Goal: Task Accomplishment & Management: Complete application form

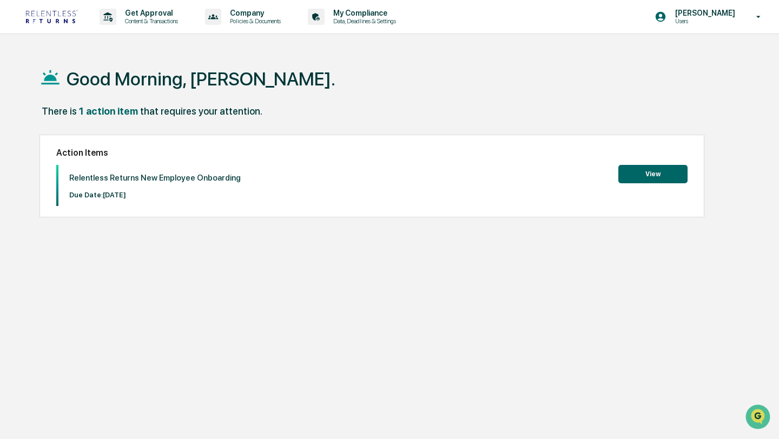
click at [647, 172] on button "View" at bounding box center [652, 174] width 69 height 18
click at [627, 168] on button "View" at bounding box center [652, 174] width 69 height 18
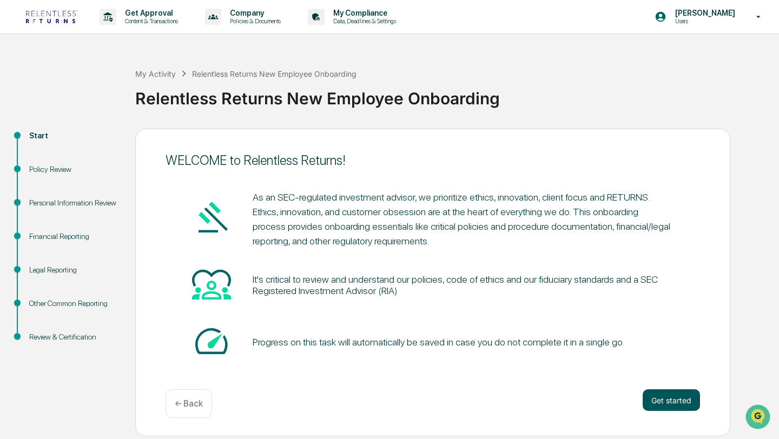
click at [657, 398] on button "Get started" at bounding box center [670, 400] width 57 height 22
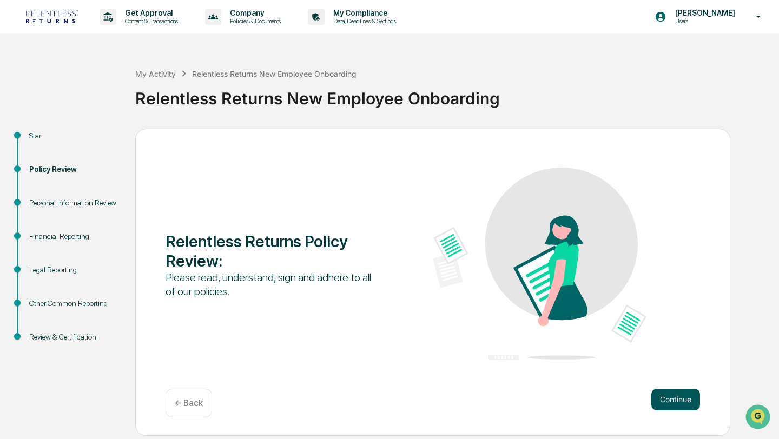
click at [672, 393] on button "Continue" at bounding box center [675, 400] width 49 height 22
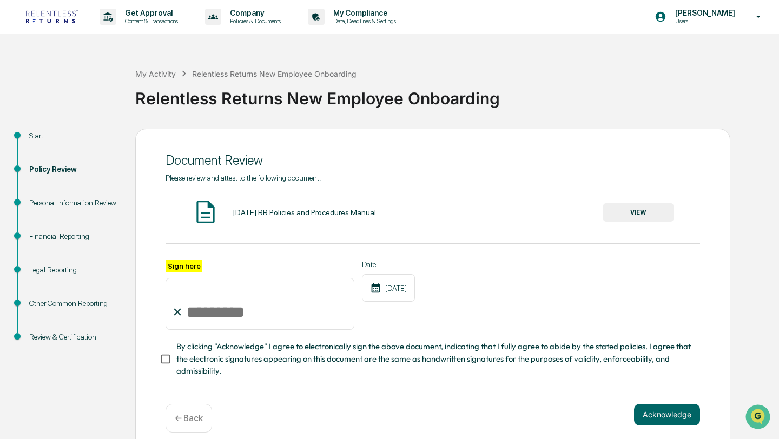
click at [248, 308] on input "Sign here" at bounding box center [259, 304] width 189 height 52
type input "**********"
click at [405, 288] on div "[DATE]" at bounding box center [388, 288] width 53 height 28
click at [404, 286] on div "[DATE]" at bounding box center [388, 288] width 53 height 28
click at [405, 291] on div "[DATE]" at bounding box center [388, 288] width 53 height 28
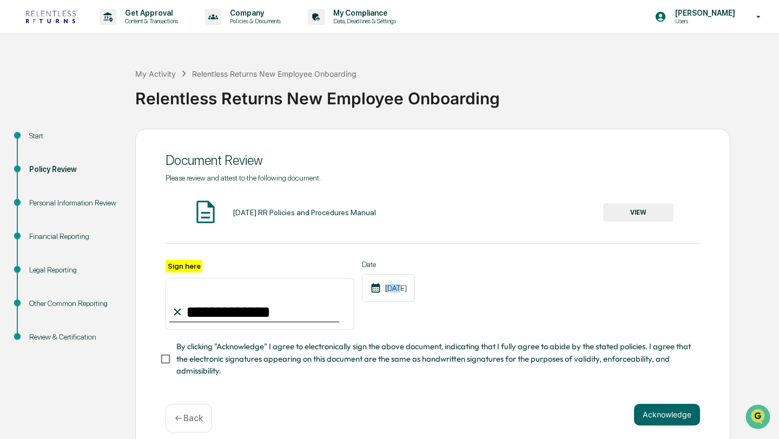
drag, startPoint x: 401, startPoint y: 291, endPoint x: 382, endPoint y: 291, distance: 18.4
click at [382, 291] on div "[DATE]" at bounding box center [388, 288] width 53 height 28
click at [408, 294] on div "[DATE]" at bounding box center [388, 288] width 53 height 28
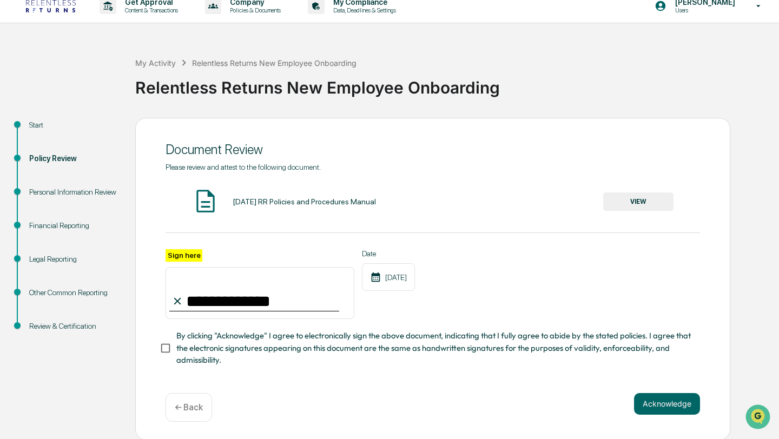
click at [642, 201] on button "VIEW" at bounding box center [638, 201] width 70 height 18
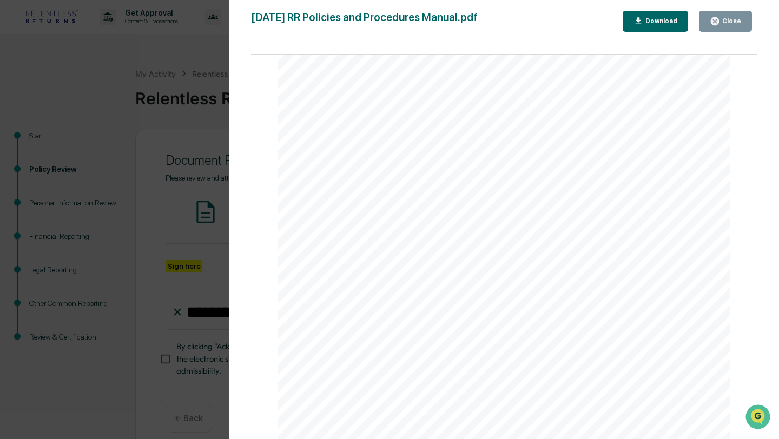
scroll to position [81, 0]
click at [649, 24] on div "Download" at bounding box center [660, 21] width 34 height 8
click at [391, 187] on div "Page 5 Introduction Policy RELENTLESS RETURNS is a registered investment advise…" at bounding box center [504, 301] width 452 height 585
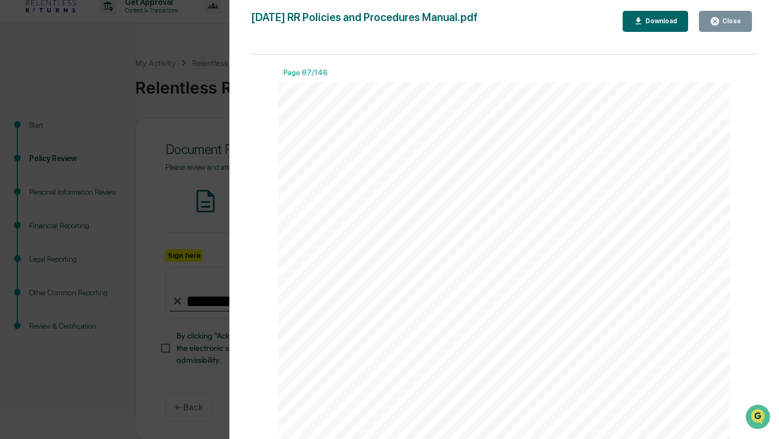
scroll to position [53325, 0]
click at [457, 316] on div "Page 87 Outside Business Activities Policy RELENTLESS RETURNS's policy allows e…" at bounding box center [504, 375] width 452 height 585
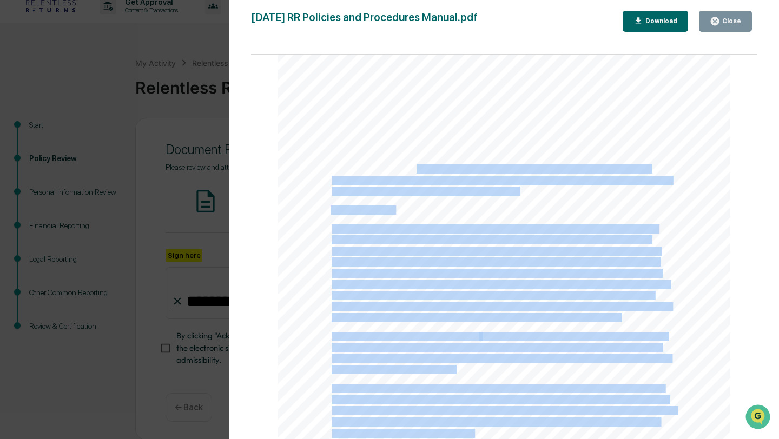
drag, startPoint x: 518, startPoint y: 226, endPoint x: 414, endPoint y: 198, distance: 107.4
click at [414, 198] on div "Page 115 Social Media Policy It is RELENTLESS RETURNS's policy to monitor emplo…" at bounding box center [504, 273] width 452 height 585
click at [470, 216] on div "Page 115 Social Media Policy It is RELENTLESS RETURNS's policy to monitor emplo…" at bounding box center [504, 273] width 452 height 585
drag, startPoint x: 521, startPoint y: 221, endPoint x: 454, endPoint y: 200, distance: 70.3
click at [454, 199] on div "Page 115 Social Media Policy It is RELENTLESS RETURNS's policy to monitor emplo…" at bounding box center [504, 273] width 452 height 585
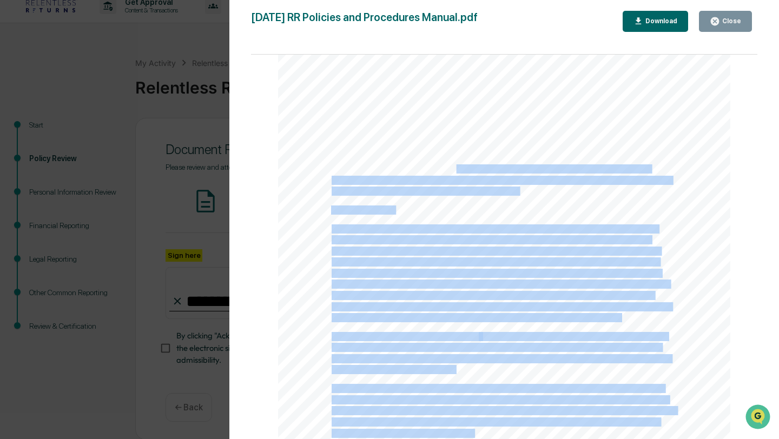
click at [454, 173] on span "media or technology include but are not limited to: video or wiki postings, sit…" at bounding box center [490, 169] width 318 height 8
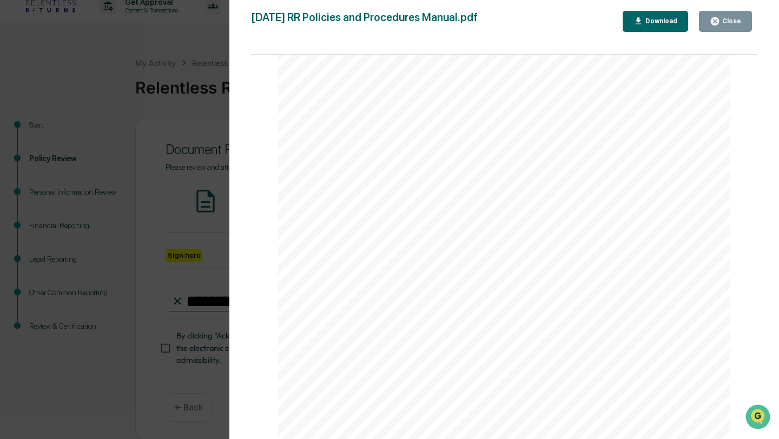
scroll to position [90179, 0]
click at [158, 112] on div "Version History [DATE] 06:03 PM [PERSON_NAME] [DATE] 01:31 AM [PERSON_NAME] [DA…" at bounding box center [389, 219] width 779 height 439
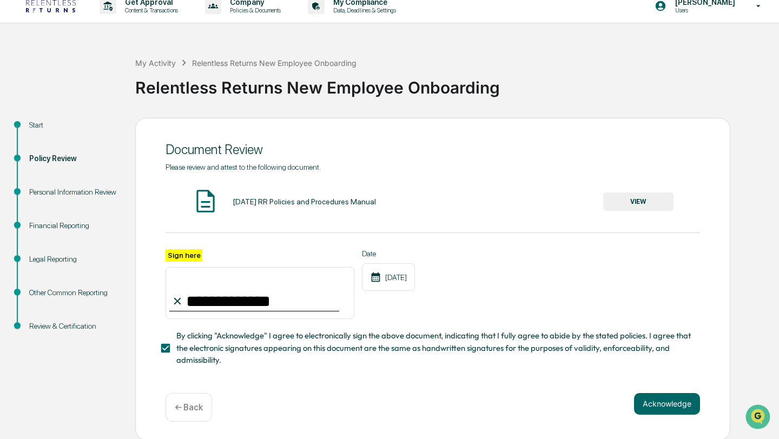
click at [240, 300] on input "**********" at bounding box center [259, 293] width 189 height 52
click at [453, 351] on span "By clicking "Acknowledge" I agree to electronically sign the above document, in…" at bounding box center [433, 348] width 515 height 36
click at [673, 404] on button "Acknowledge" at bounding box center [667, 404] width 66 height 22
click at [661, 417] on button "Acknowledge" at bounding box center [667, 417] width 66 height 22
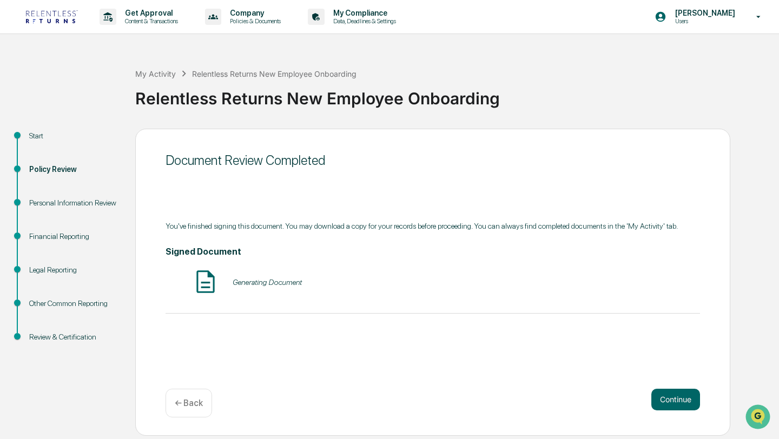
scroll to position [0, 0]
click at [637, 289] on button "VIEW" at bounding box center [638, 282] width 70 height 18
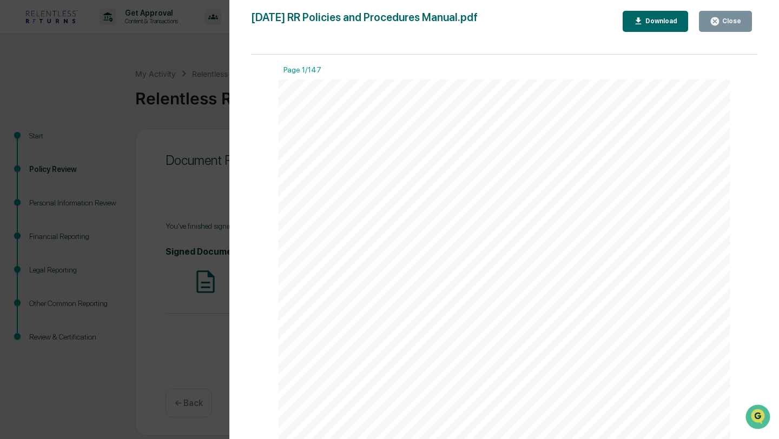
click at [175, 201] on div "Version History [DATE] 09:29 AM [PERSON_NAME] [DATE] RR Policies and Procedures…" at bounding box center [389, 219] width 779 height 439
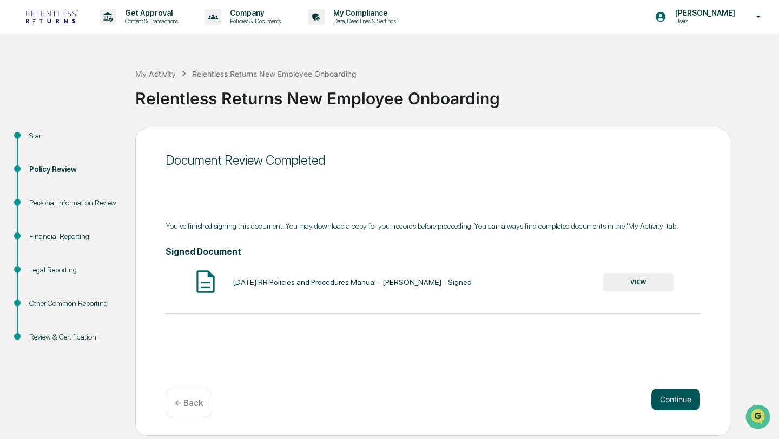
click at [678, 403] on button "Continue" at bounding box center [675, 400] width 49 height 22
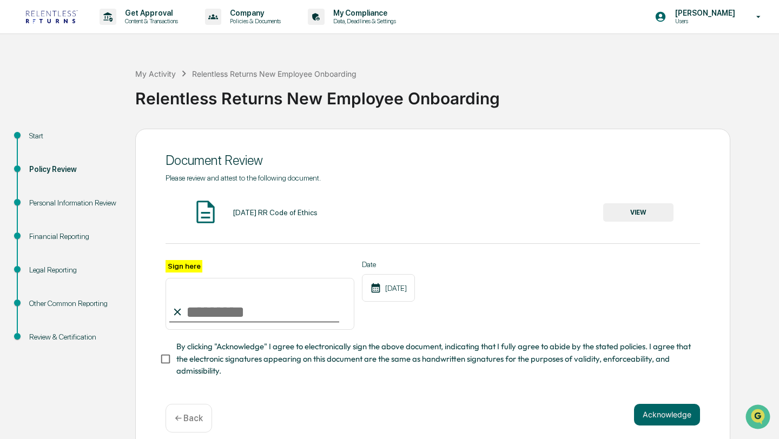
click at [656, 215] on button "VIEW" at bounding box center [638, 212] width 70 height 18
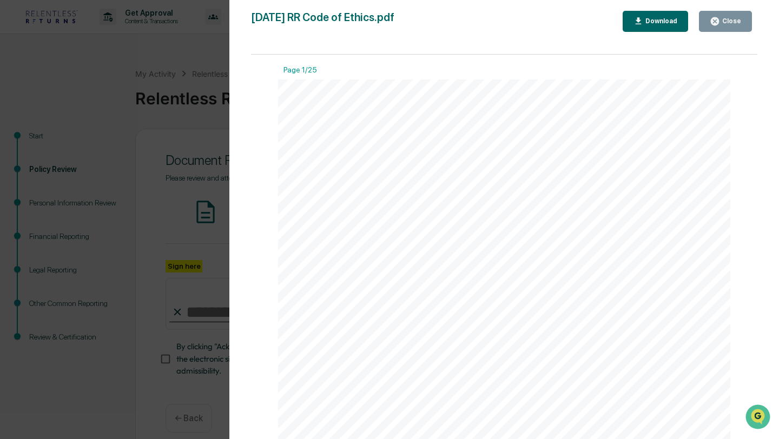
click at [649, 28] on button "Download" at bounding box center [655, 21] width 66 height 21
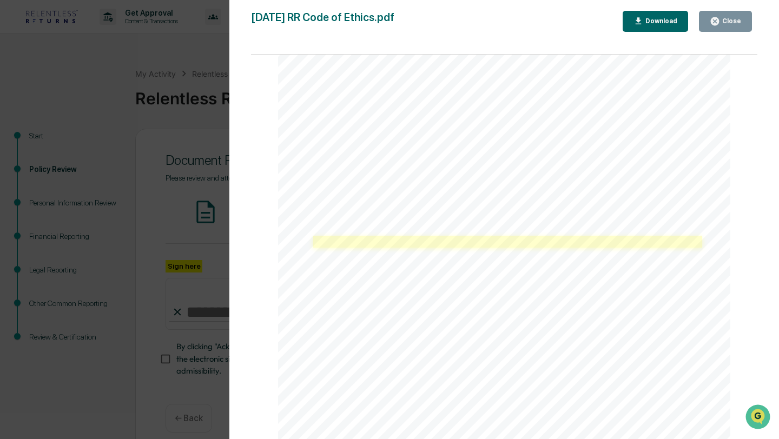
scroll to position [150, 0]
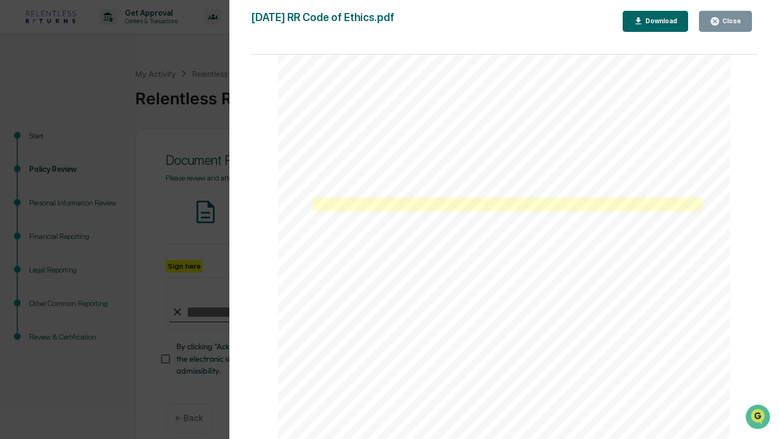
click at [377, 205] on link at bounding box center [507, 204] width 389 height 12
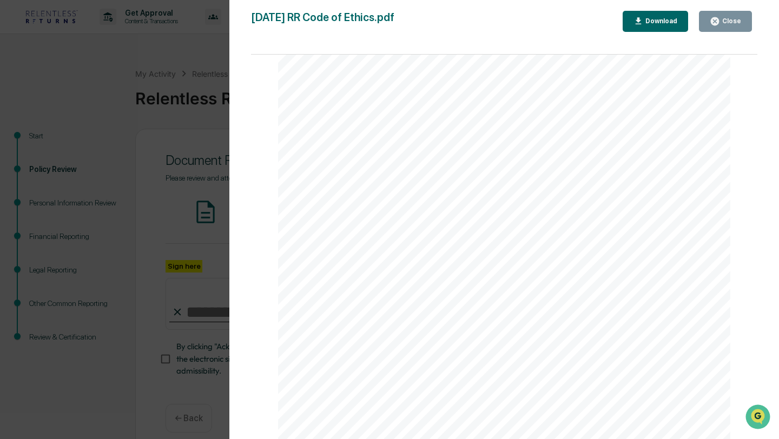
scroll to position [15114, 0]
click at [651, 22] on div "Download" at bounding box center [660, 21] width 34 height 8
click at [730, 18] on div "Close" at bounding box center [730, 21] width 21 height 8
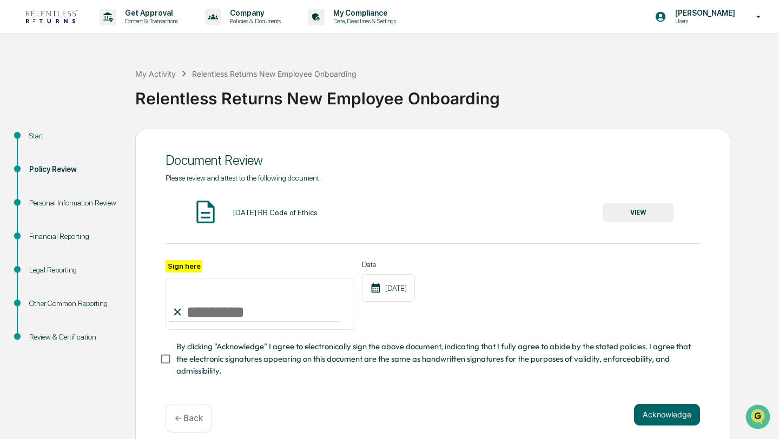
click at [300, 324] on input "Sign here" at bounding box center [259, 304] width 189 height 52
type input "**********"
click at [675, 412] on button "Acknowledge" at bounding box center [667, 415] width 66 height 22
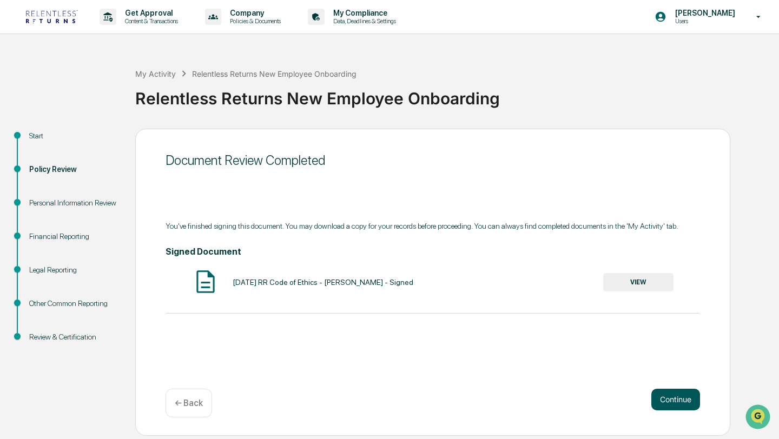
click at [655, 400] on button "Continue" at bounding box center [675, 400] width 49 height 22
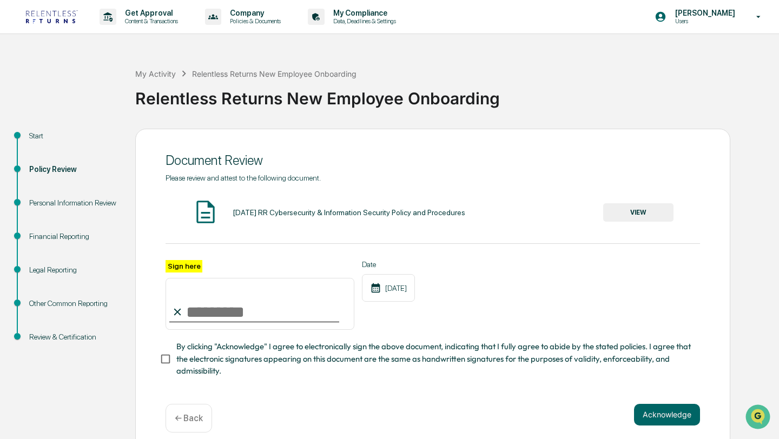
scroll to position [11, 0]
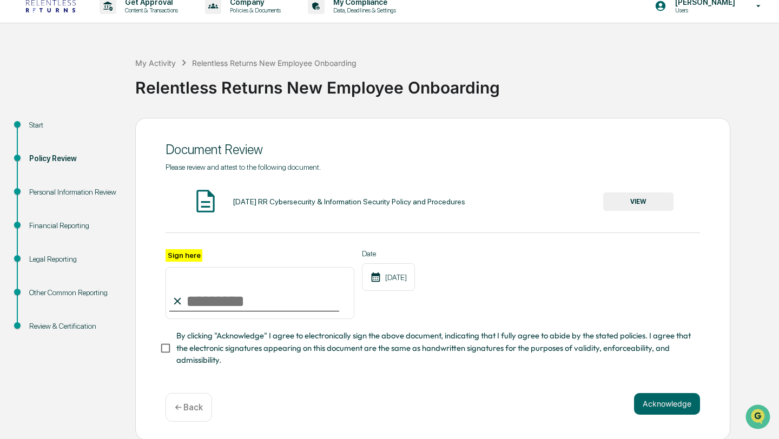
click at [322, 296] on input "Sign here" at bounding box center [259, 293] width 189 height 52
type input "**********"
click at [633, 201] on button "VIEW" at bounding box center [638, 201] width 70 height 18
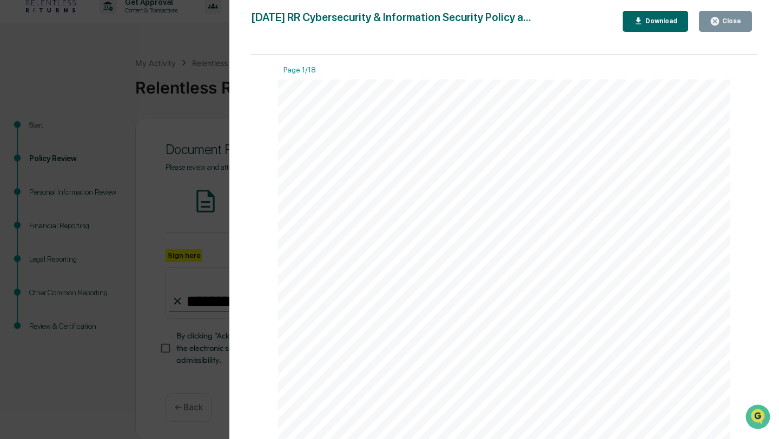
click at [667, 18] on div "Download" at bounding box center [660, 21] width 34 height 8
click at [568, 263] on div "Page 1 RR Digital LLC d/b/a Relentless Returns 1000 Brickell Ave, STE 715 - 188…" at bounding box center [504, 371] width 452 height 585
click at [551, 230] on span "Cybersecurity and Information Security Policy" at bounding box center [452, 232] width 242 height 12
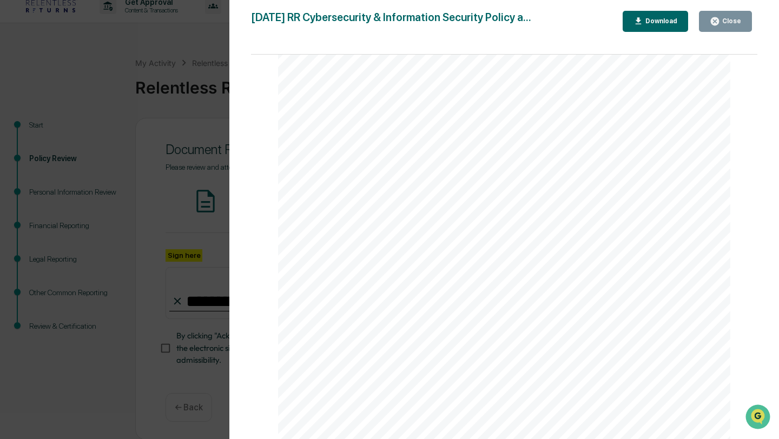
scroll to position [2554, 0]
